Goal: Register for event/course

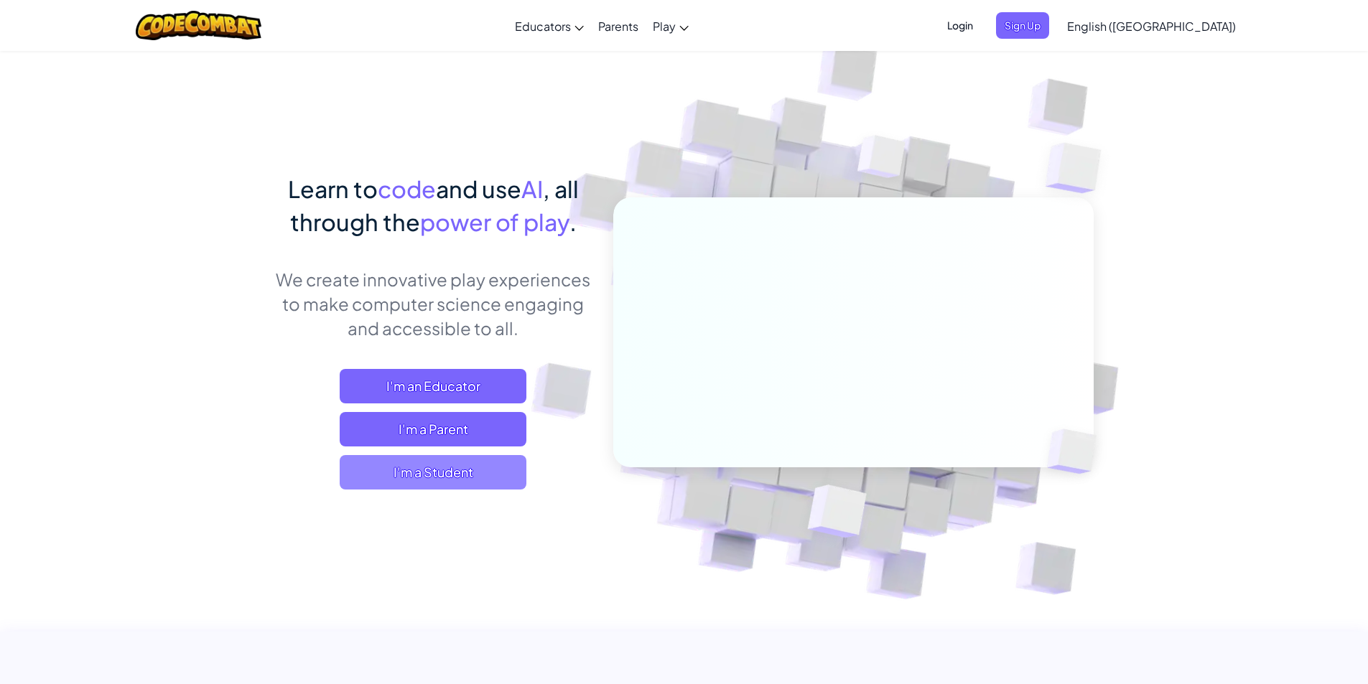
click at [465, 480] on span "I'm a Student" at bounding box center [433, 472] width 187 height 34
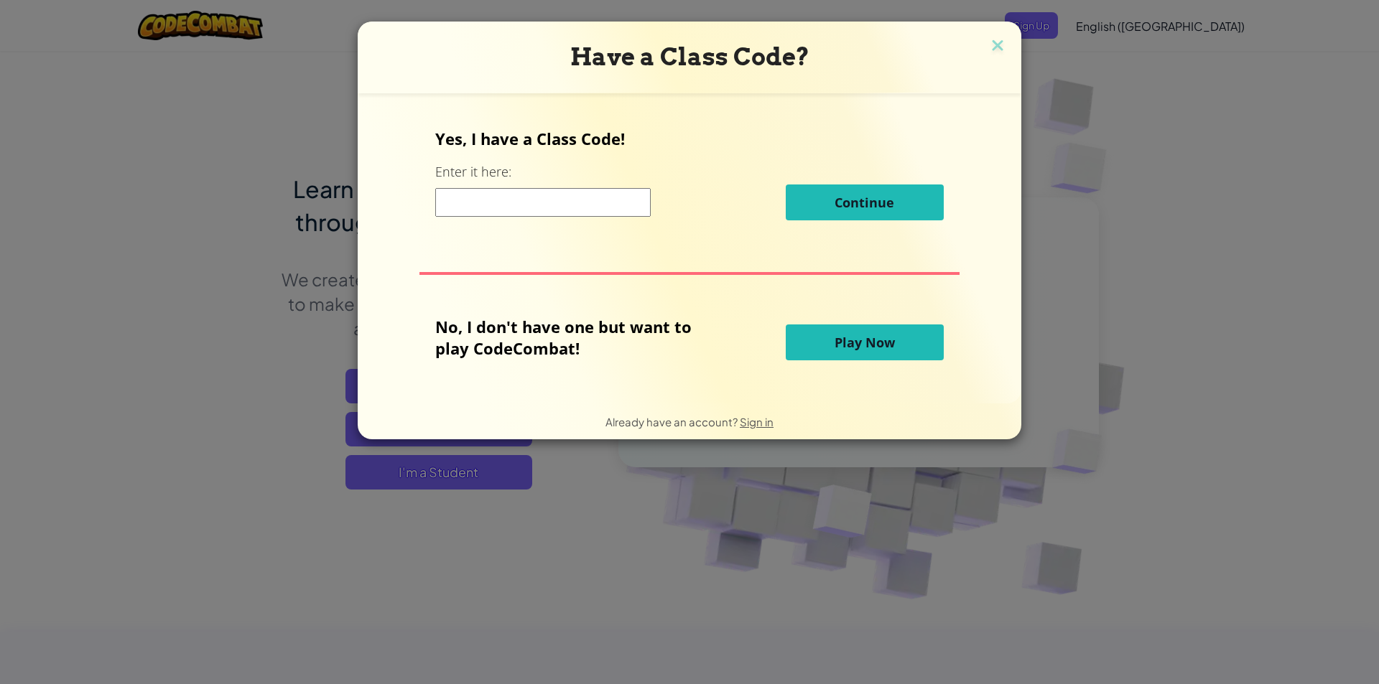
click at [508, 212] on input at bounding box center [542, 202] width 215 height 29
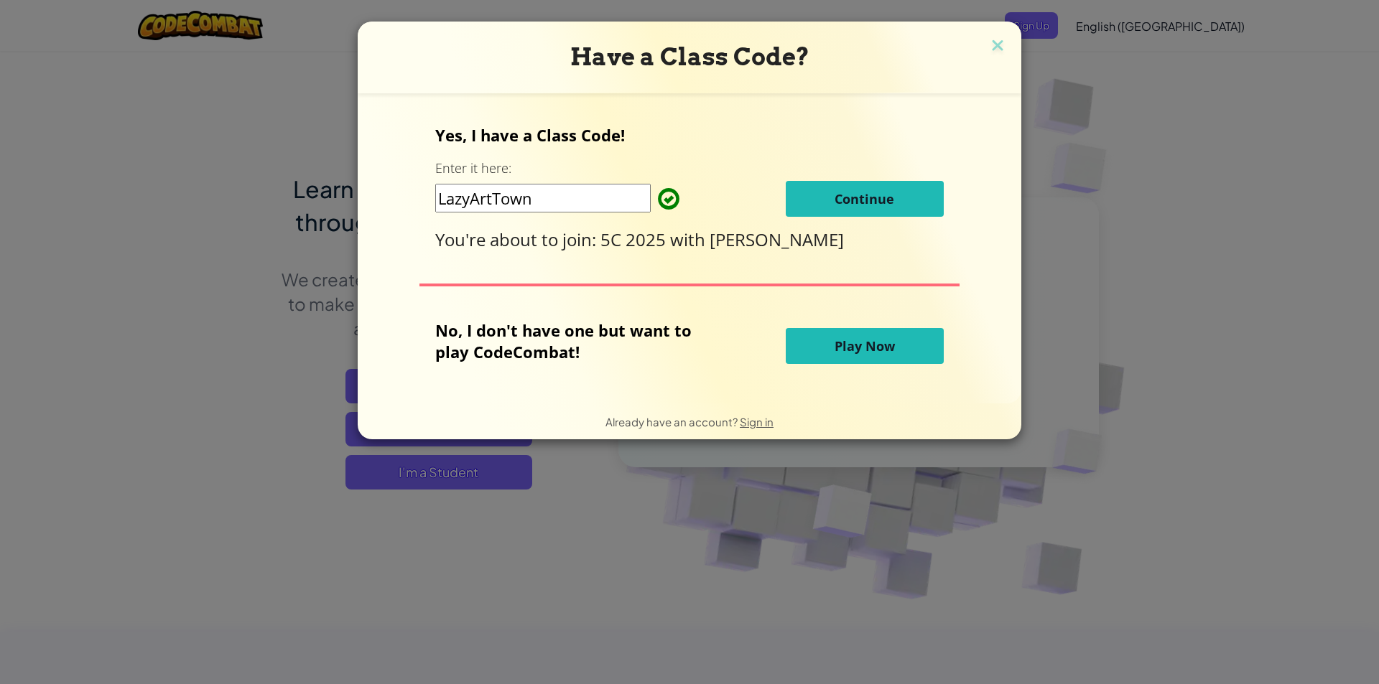
type input "LazyArtTown"
click at [844, 205] on span "Continue" at bounding box center [864, 198] width 60 height 17
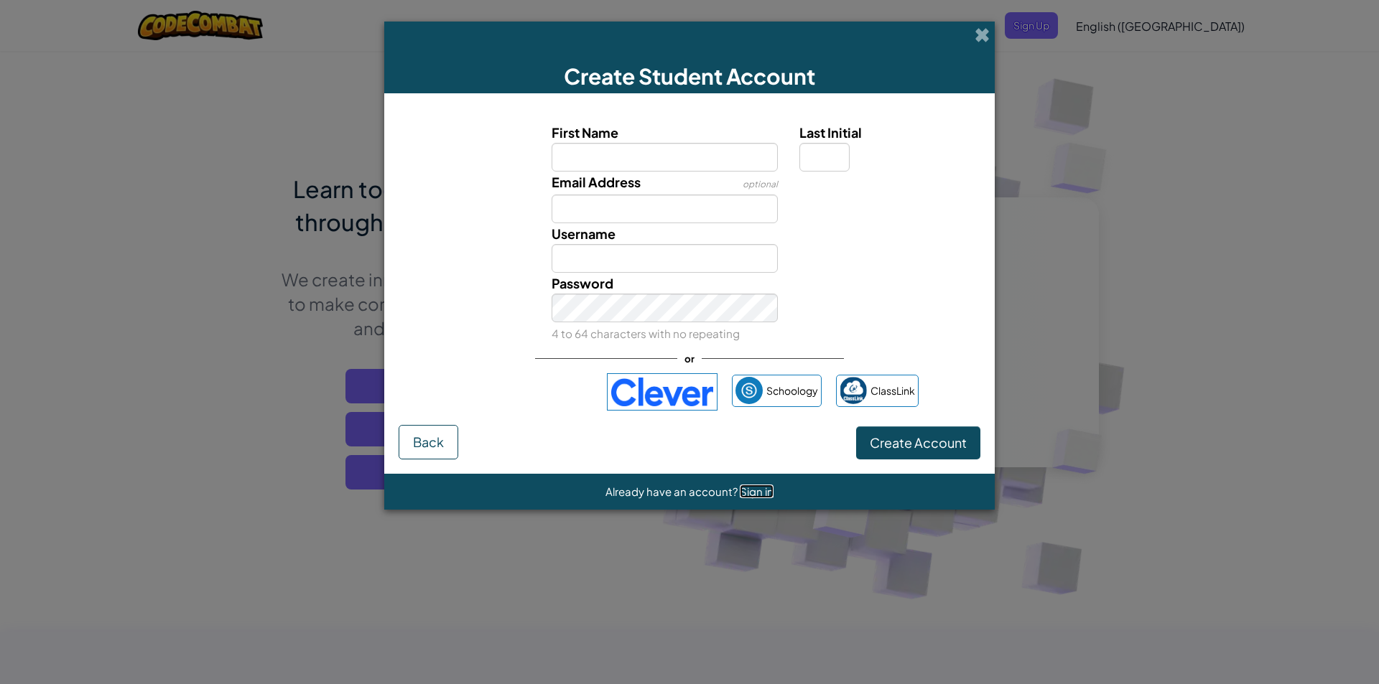
click at [760, 488] on span "Sign in" at bounding box center [757, 492] width 34 height 14
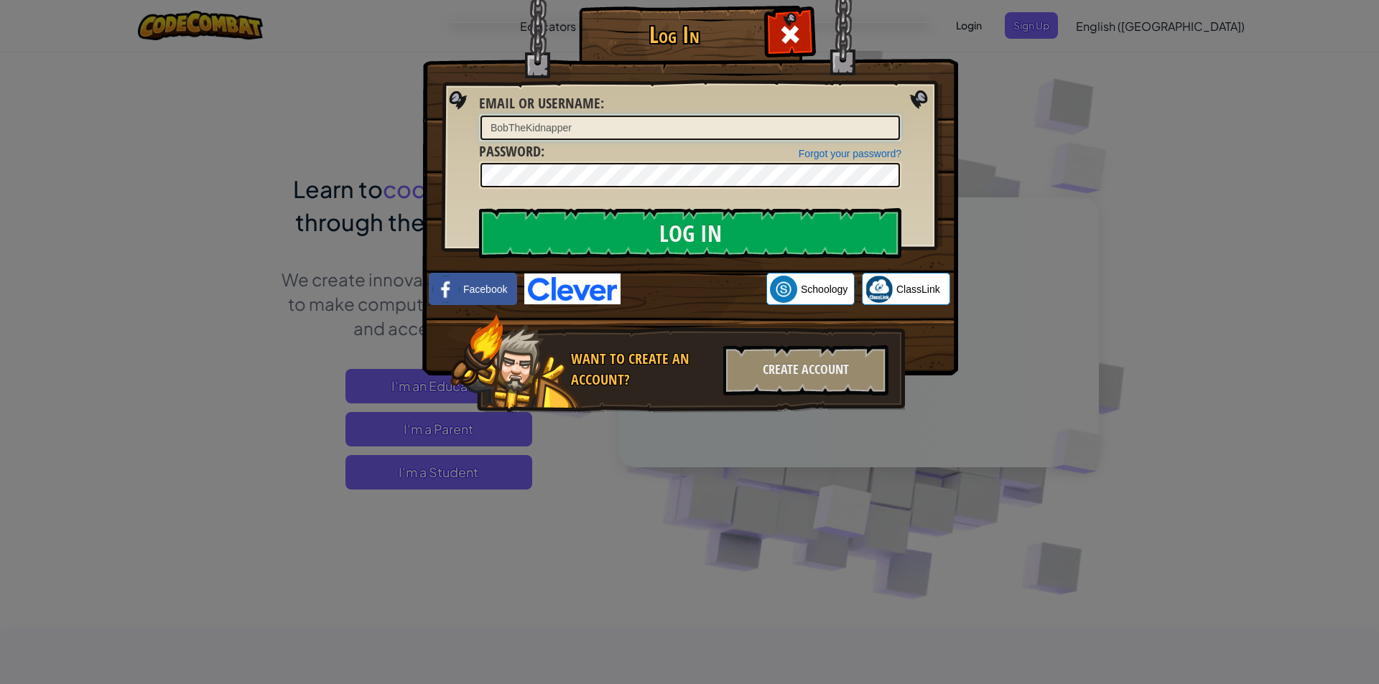
type input "BobTheKidnapper"
click at [479, 208] on input "Log In" at bounding box center [690, 233] width 422 height 50
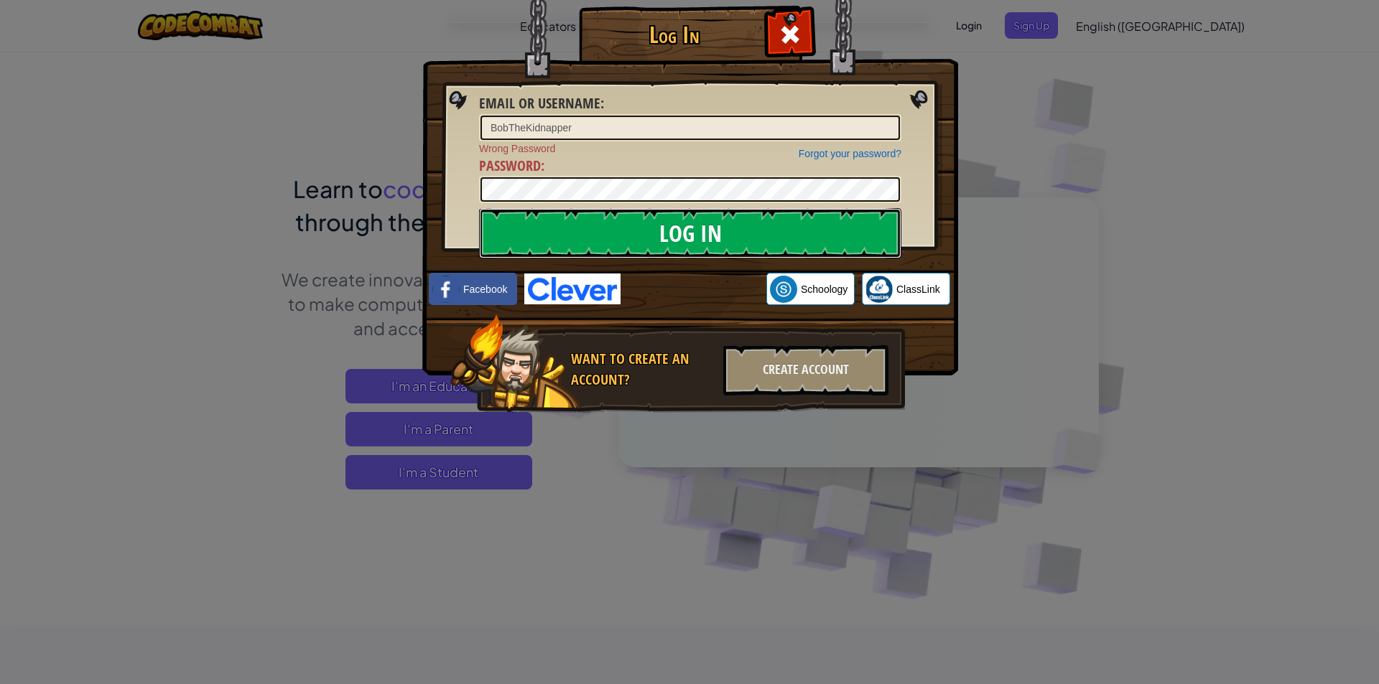
click at [771, 224] on input "Log In" at bounding box center [690, 233] width 422 height 50
click at [479, 208] on input "Log In" at bounding box center [690, 233] width 422 height 50
